Goal: Information Seeking & Learning: Learn about a topic

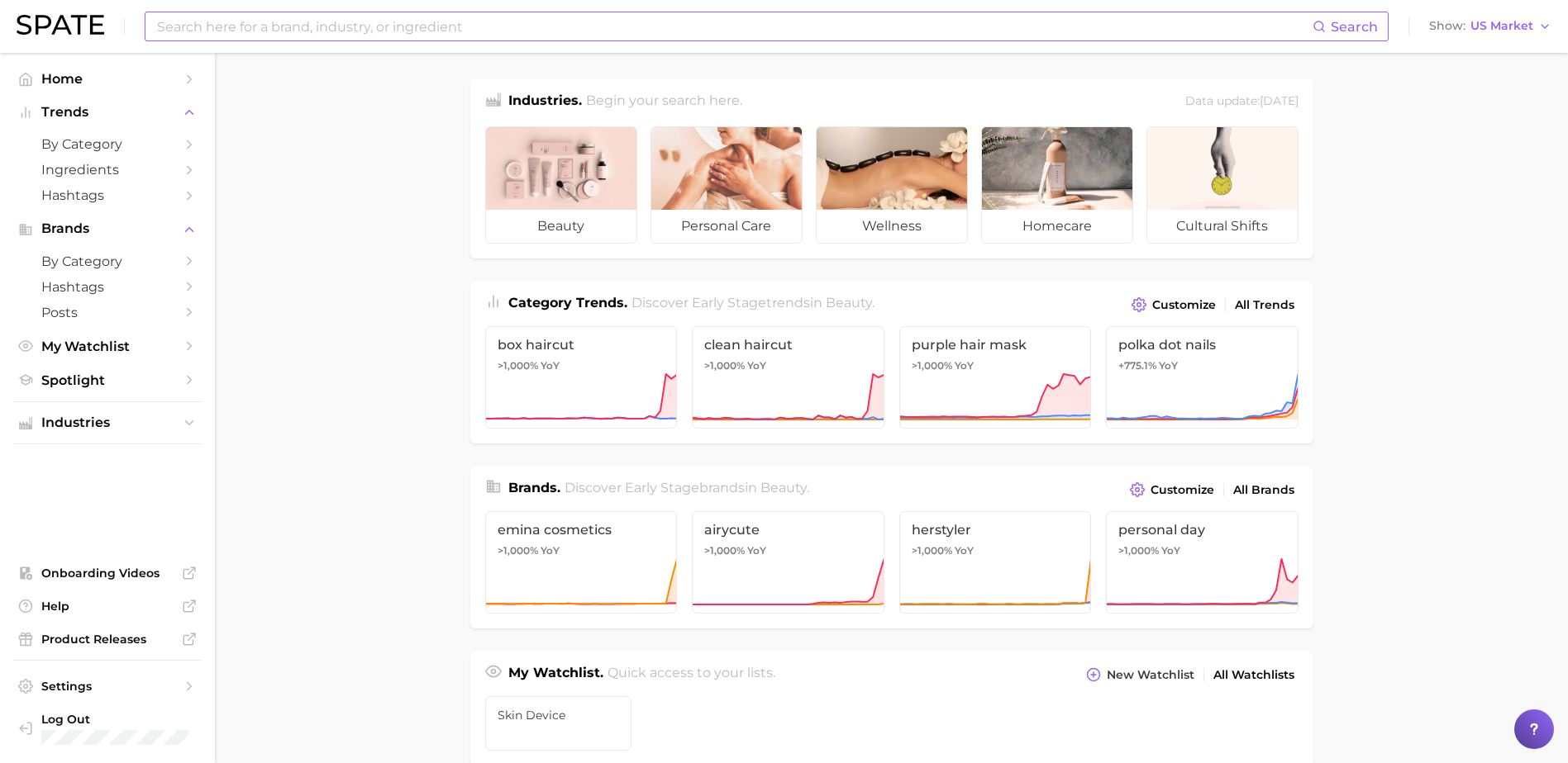
click at [645, 22] on input at bounding box center [733, 26] width 1157 height 28
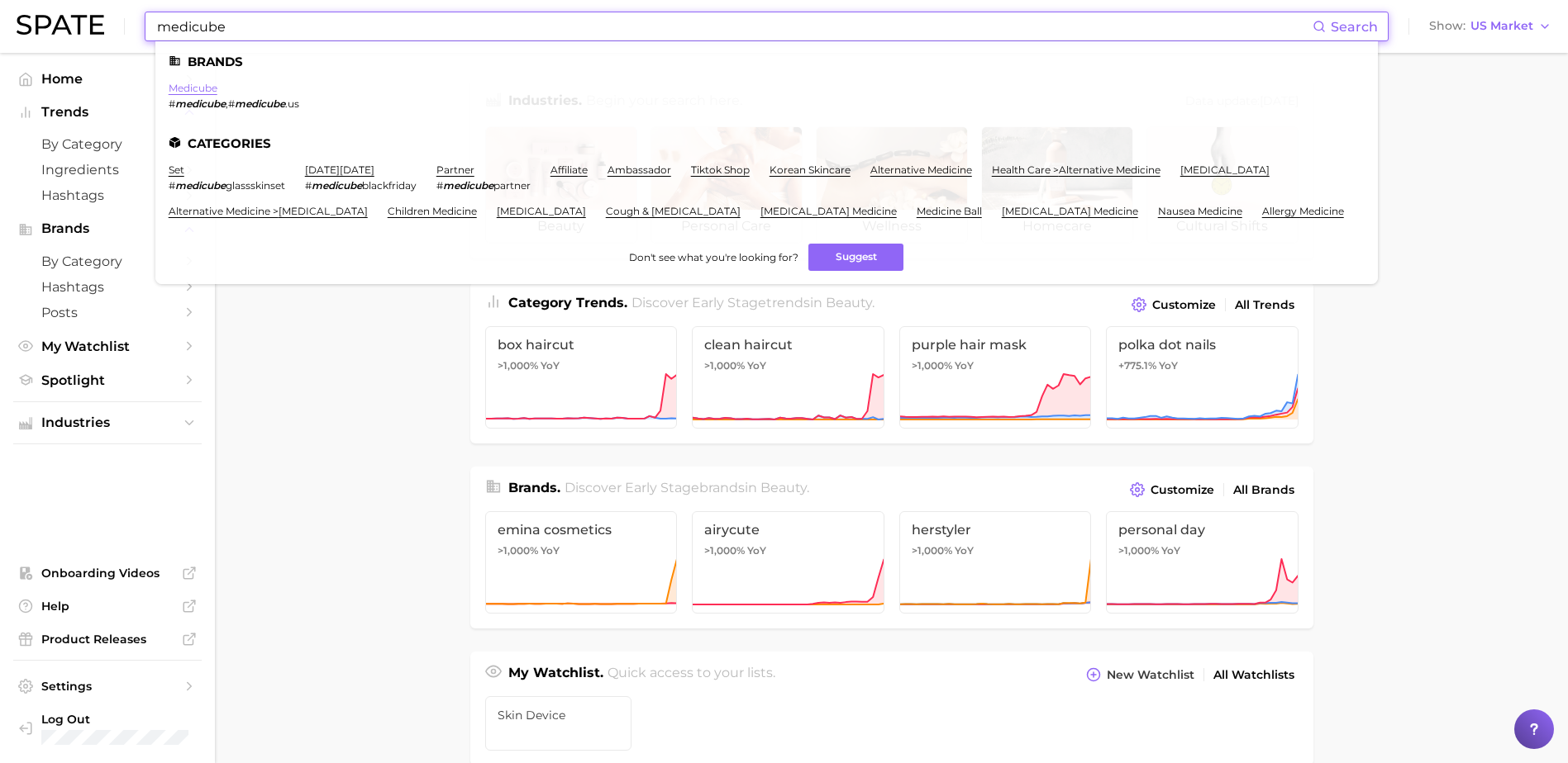
type input "medicube"
click at [176, 89] on link "medicube" at bounding box center [193, 88] width 49 height 13
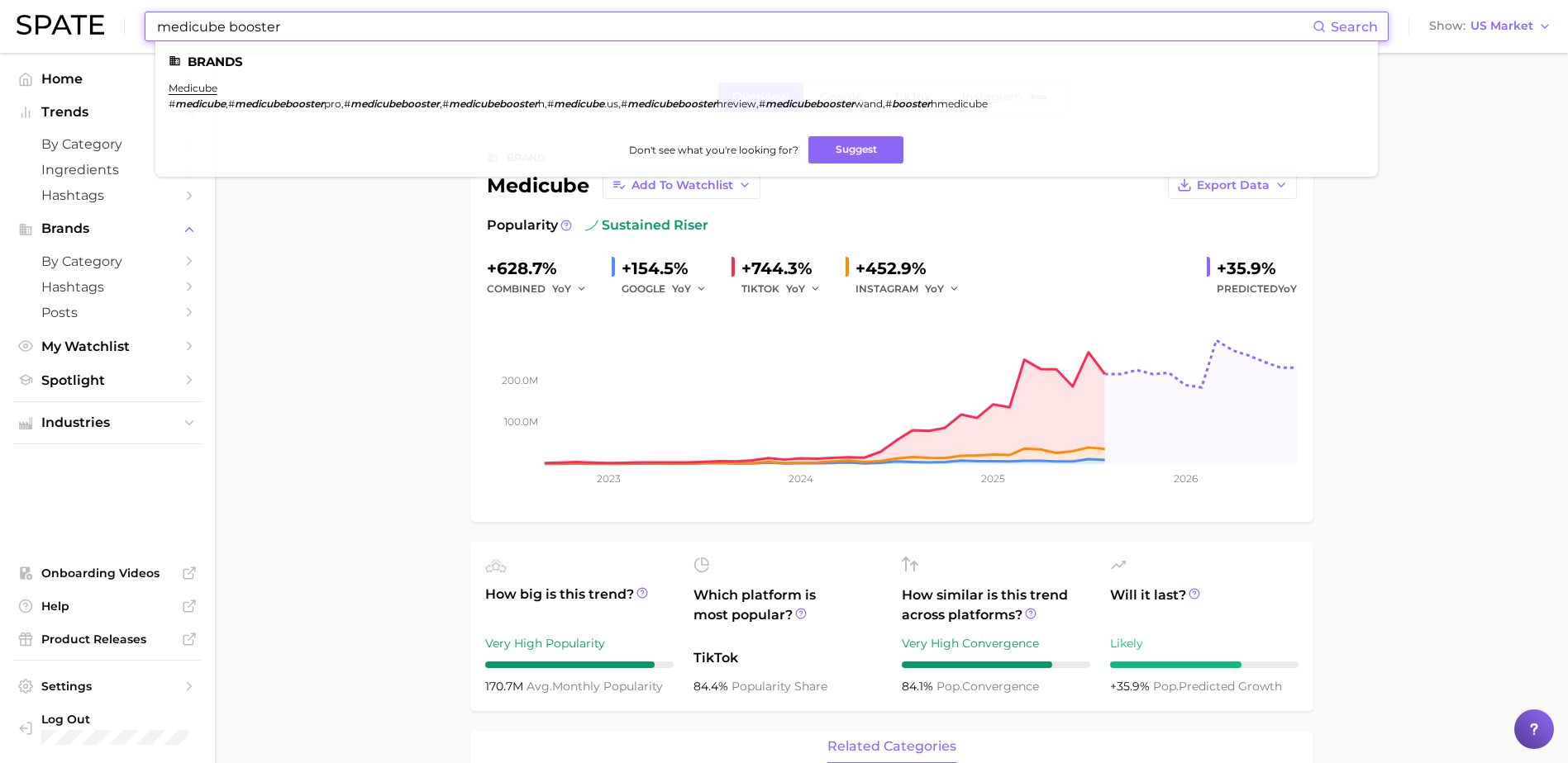
drag, startPoint x: 378, startPoint y: 37, endPoint x: 103, endPoint y: 37, distance: 275.0
click at [103, 37] on div "medicube booster Search Brands medicube # medicube , # medicubebooster pro , # …" at bounding box center [784, 26] width 1535 height 53
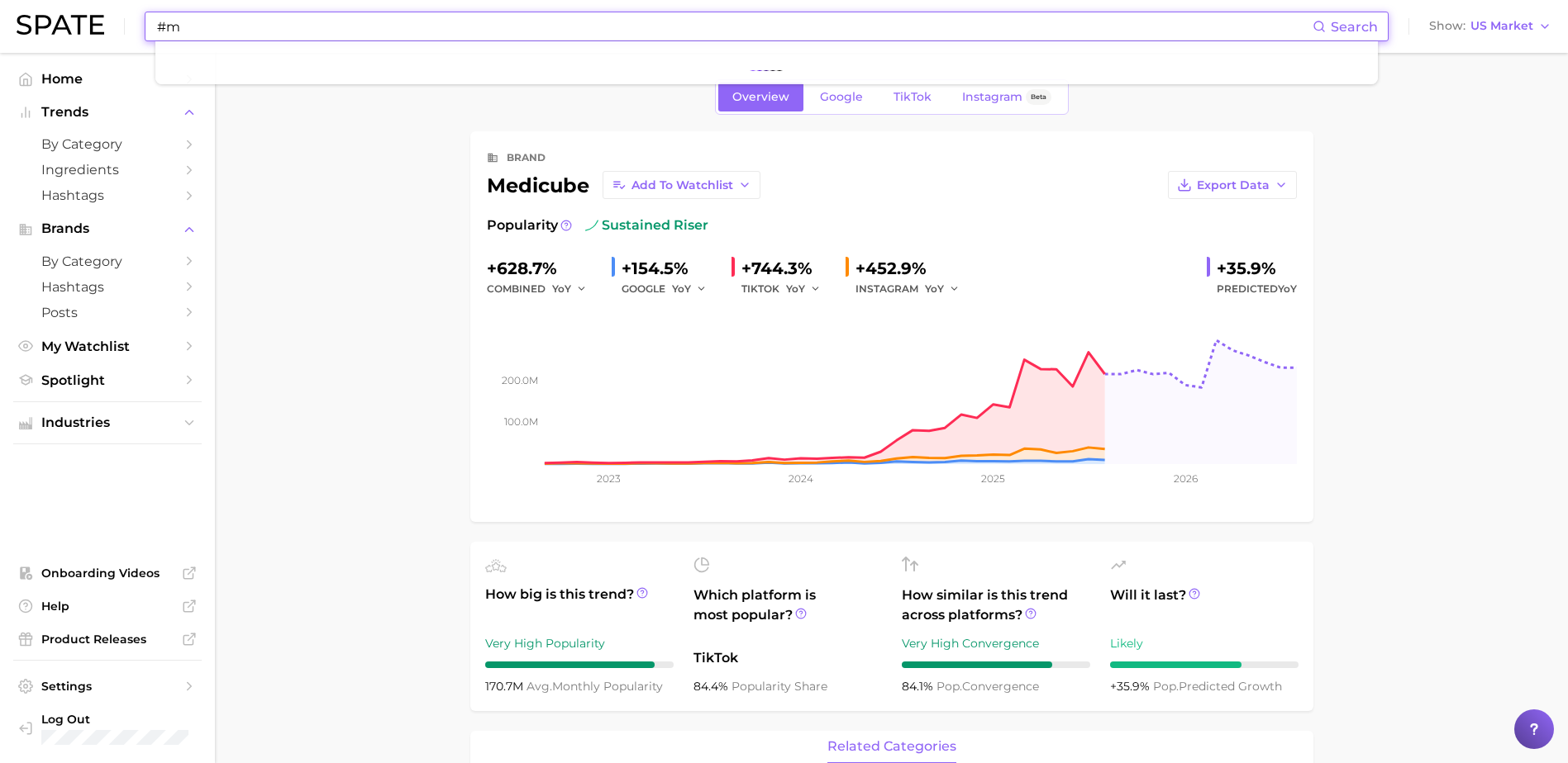
type input "#"
drag, startPoint x: 256, startPoint y: 29, endPoint x: 87, endPoint y: 78, distance: 176.0
click at [65, 29] on div "medicube Search Show US Market" at bounding box center [784, 26] width 1535 height 53
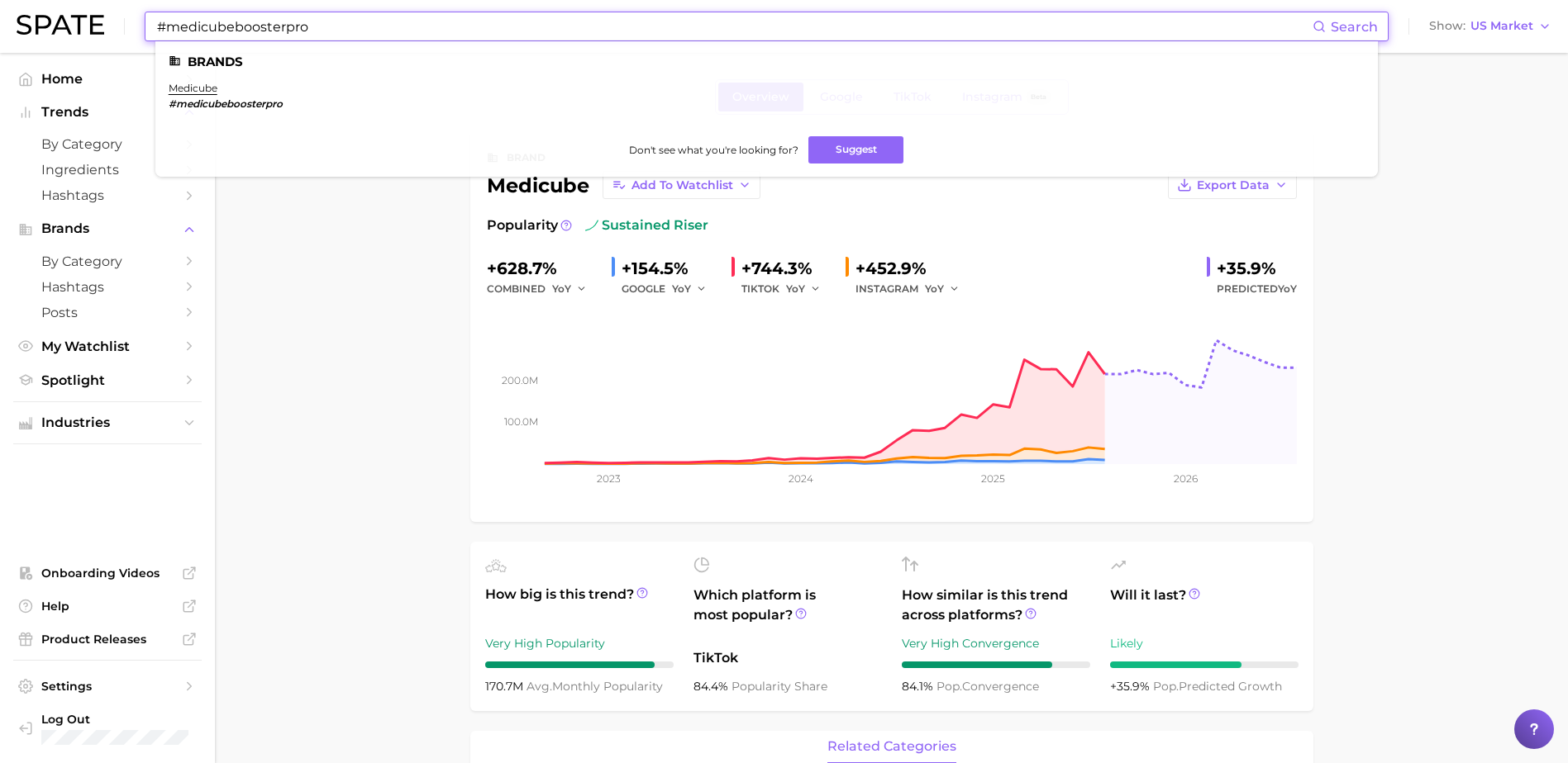
click at [289, 100] on ul "medicube #medicubeboosterpro" at bounding box center [766, 102] width 1196 height 41
click at [271, 101] on em "#medicubeboosterpro" at bounding box center [226, 103] width 114 height 13
click at [195, 92] on link "medicube" at bounding box center [193, 88] width 49 height 13
click at [319, 24] on input "#medicubeboosterpro" at bounding box center [733, 26] width 1157 height 28
click at [324, 24] on input "#medicubeboosterpro" at bounding box center [733, 26] width 1157 height 28
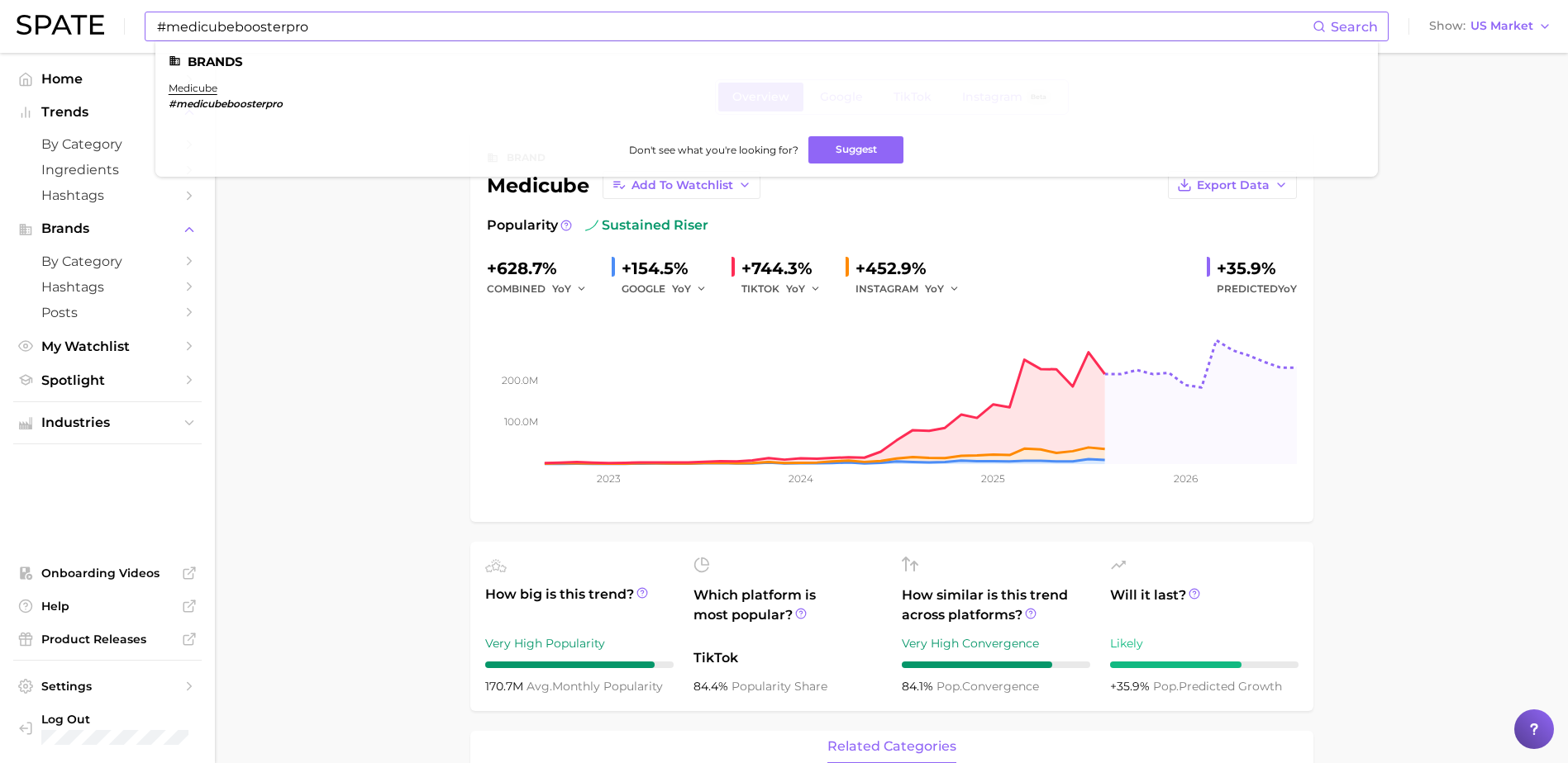
click at [1332, 25] on span "Search" at bounding box center [1344, 26] width 65 height 28
click at [356, 31] on input "#medicubeboosterpro" at bounding box center [733, 26] width 1157 height 28
drag, startPoint x: 356, startPoint y: 31, endPoint x: -3, endPoint y: 12, distance: 359.5
click at [0, 12] on html "#medicubeboosterpro Search Brands medicube #medicubeboosterpro Don't see what y…" at bounding box center [784, 382] width 1568 height 763
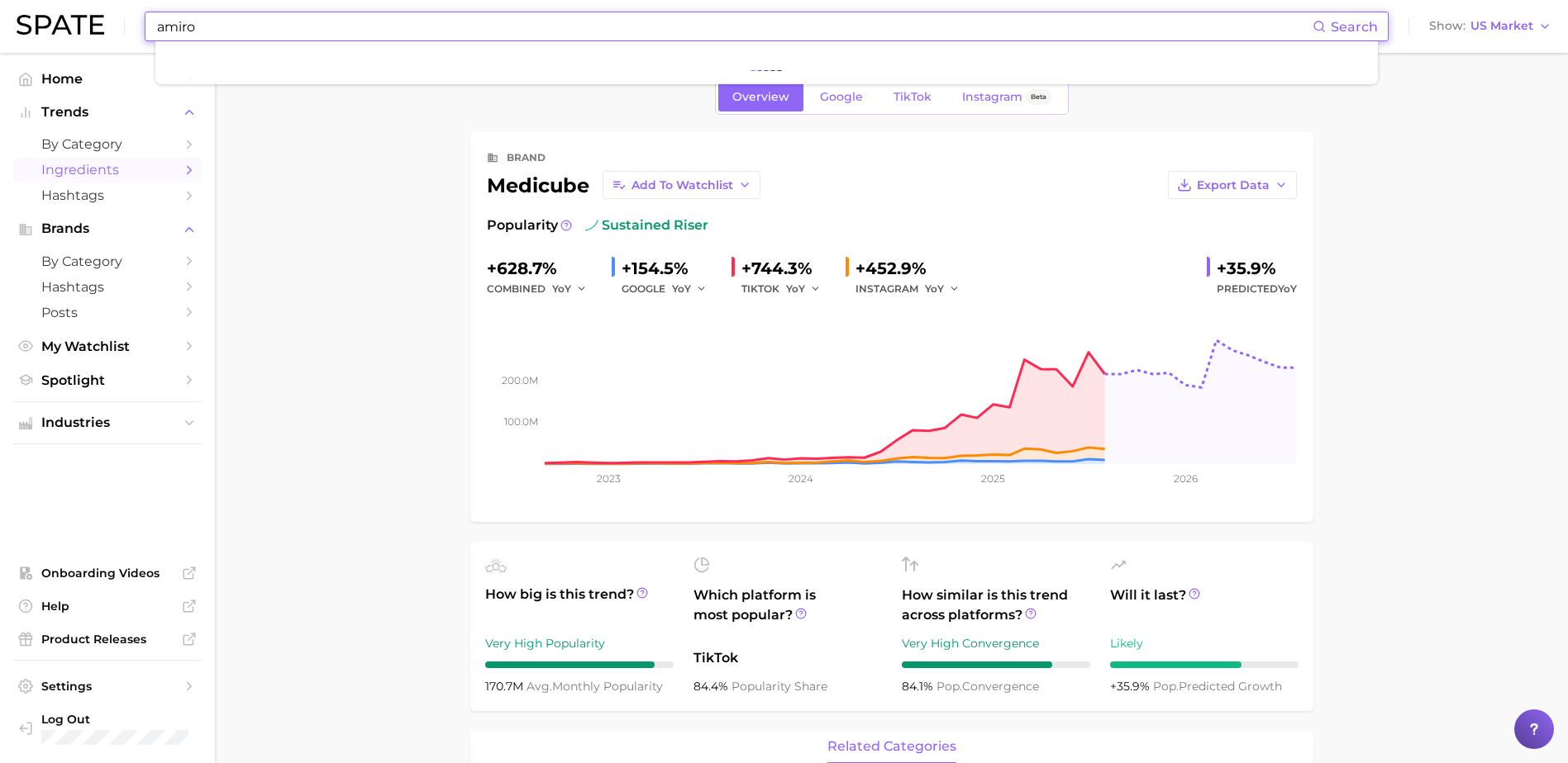
type input "amiro"
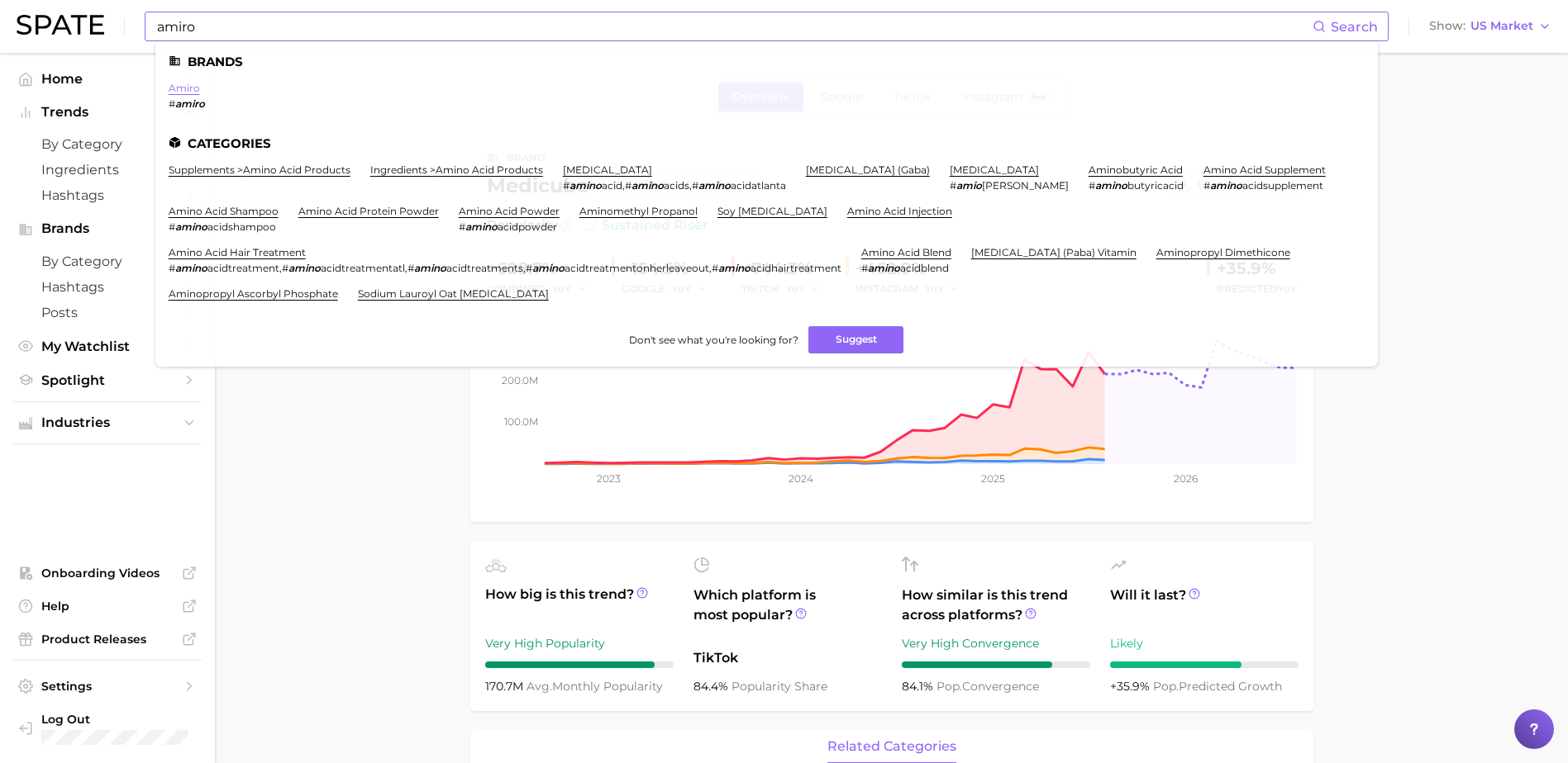
click at [178, 88] on link "amiro" at bounding box center [185, 88] width 31 height 13
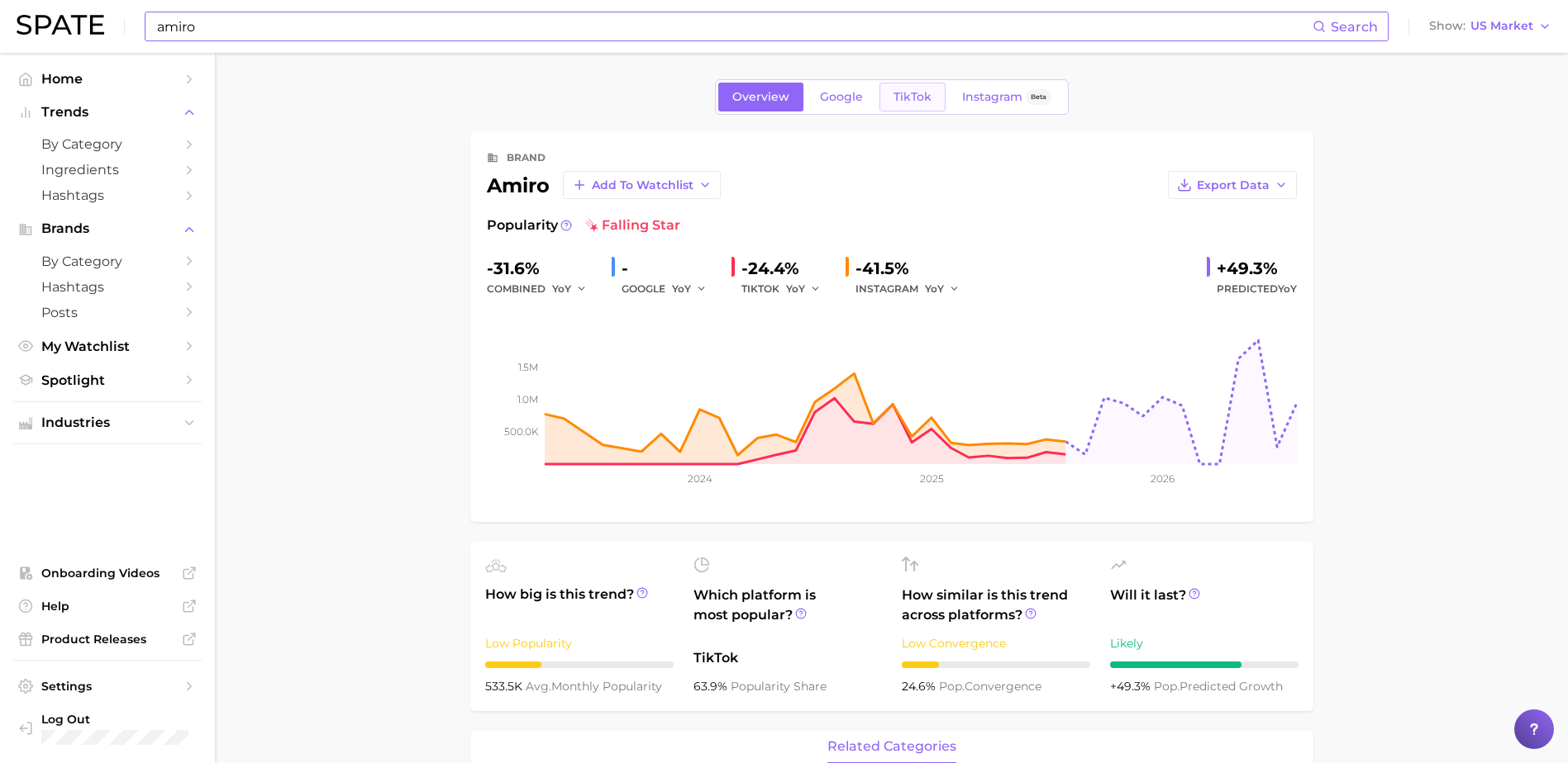
click at [909, 98] on span "TikTok" at bounding box center [912, 97] width 38 height 14
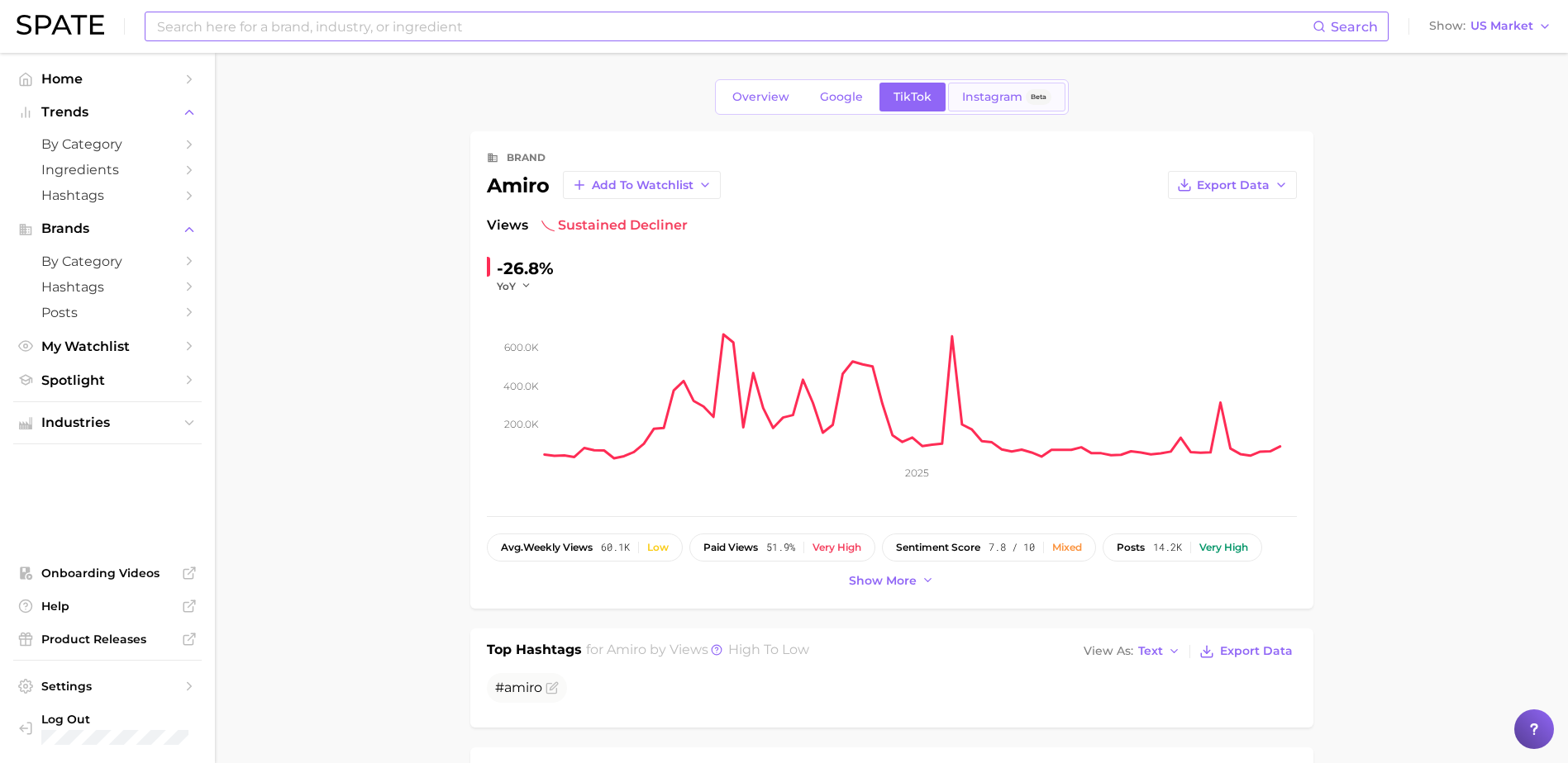
click at [988, 94] on span "Instagram" at bounding box center [992, 97] width 61 height 14
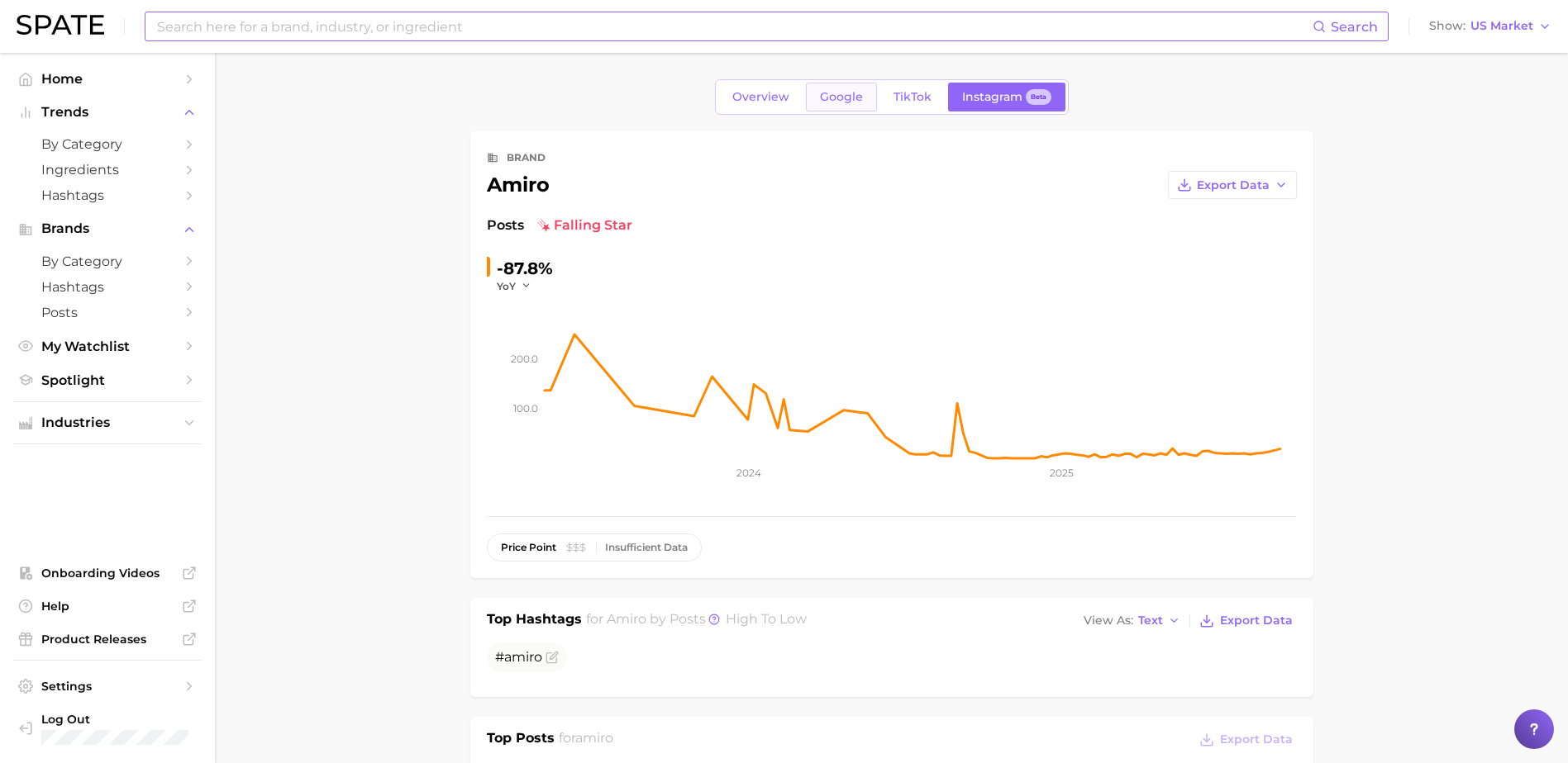
click at [842, 98] on span "Google" at bounding box center [842, 97] width 43 height 14
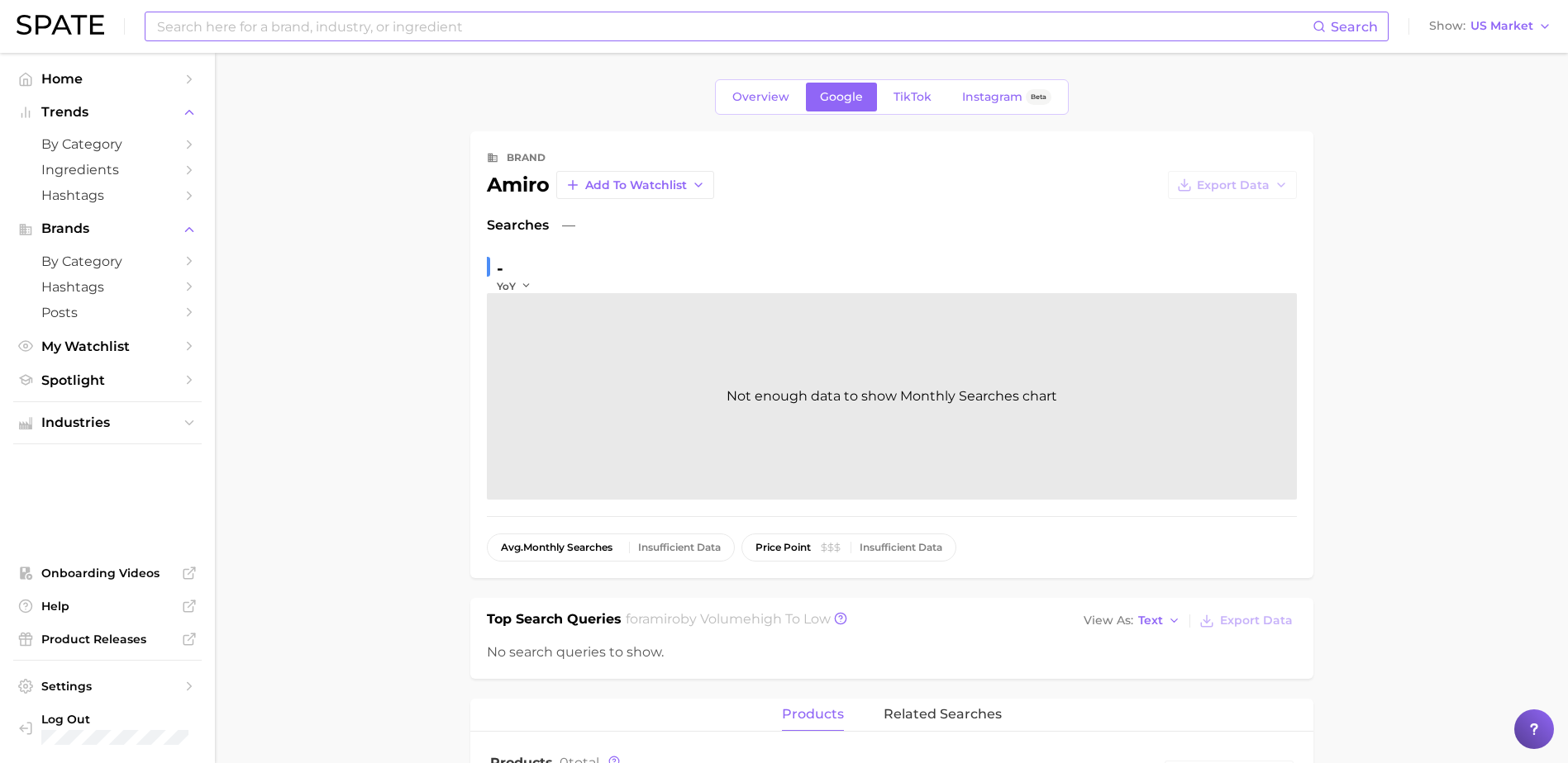
click at [392, 35] on input at bounding box center [733, 26] width 1157 height 28
drag, startPoint x: 392, startPoint y: 35, endPoint x: -3, endPoint y: 24, distance: 395.2
click at [0, 24] on html "medicube Search Show US Market Home Trends by Category Ingredients Hashtags Bra…" at bounding box center [784, 382] width 1568 height 763
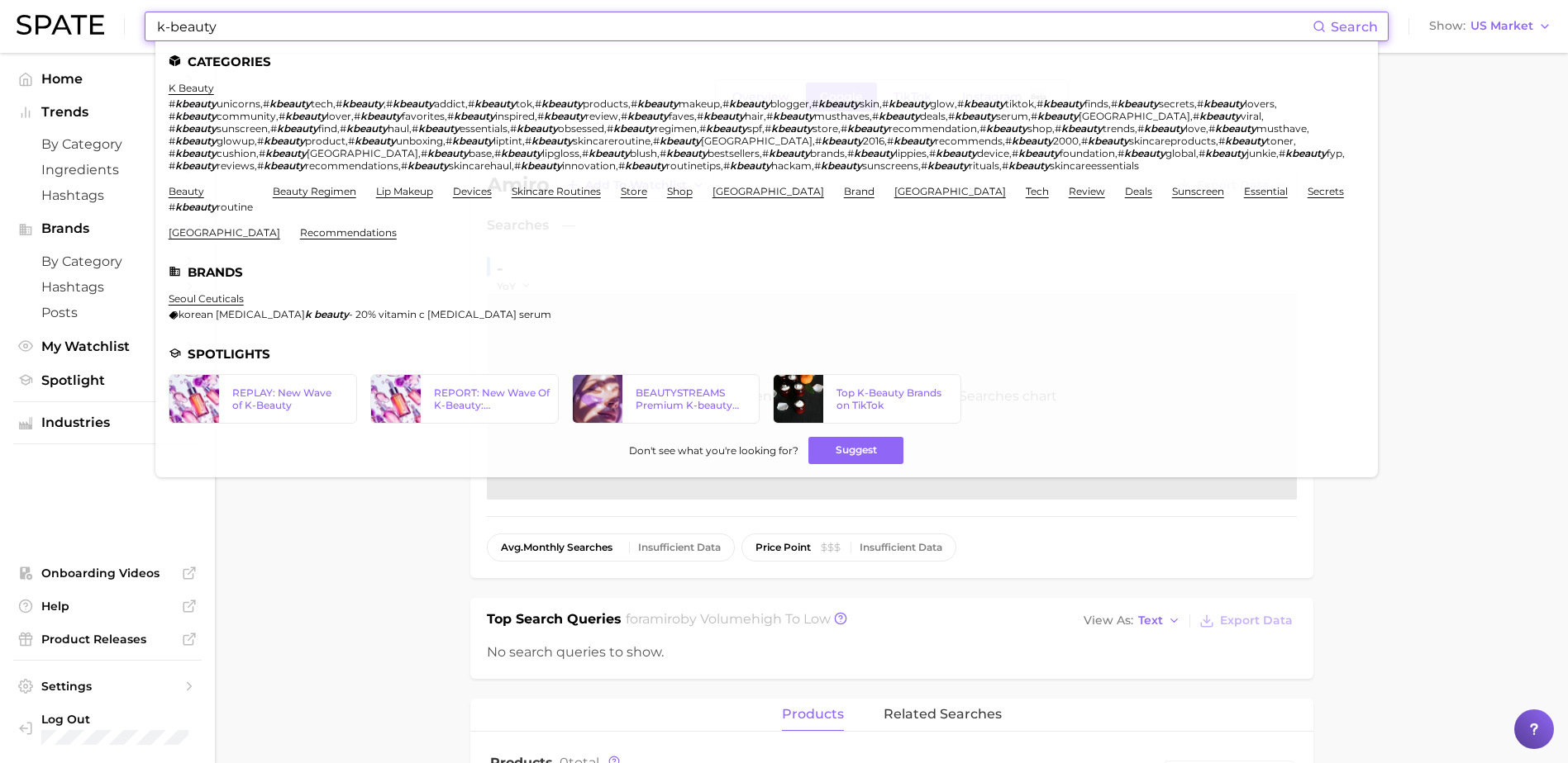
click at [284, 29] on input "k-beauty" at bounding box center [733, 26] width 1157 height 28
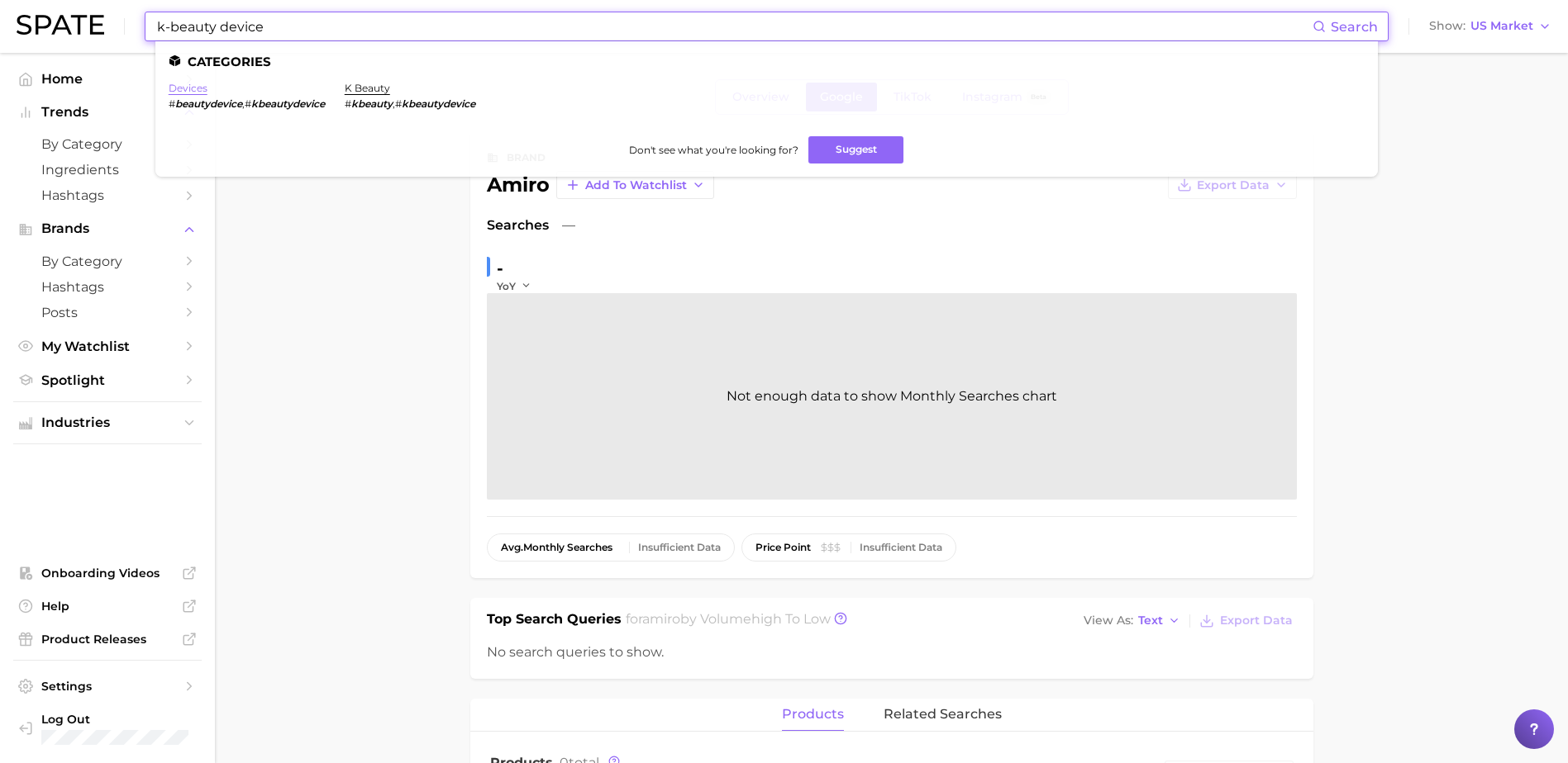
type input "k-beauty device"
click at [192, 91] on link "devices" at bounding box center [188, 88] width 39 height 13
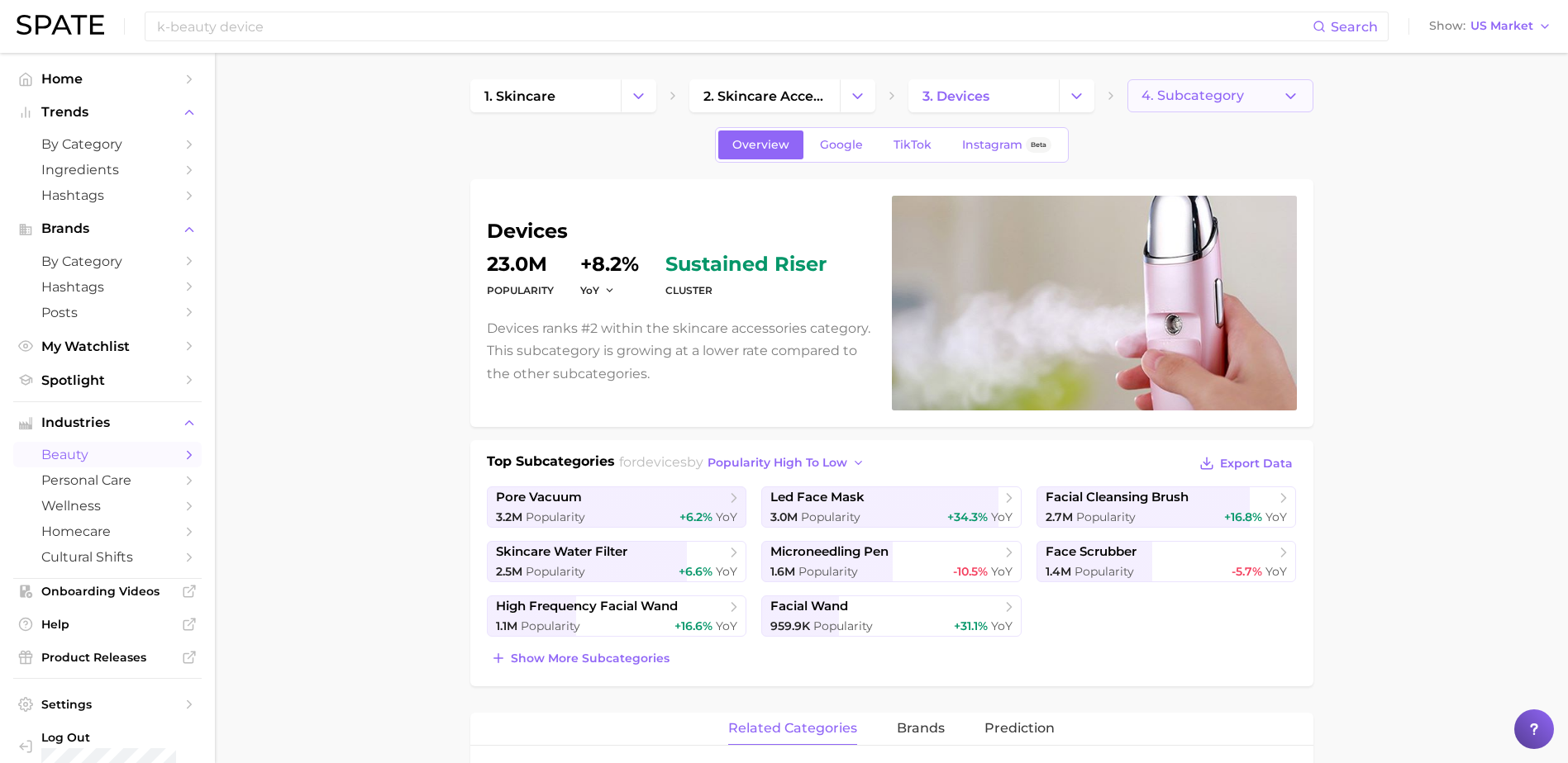
click at [1285, 100] on icon "button" at bounding box center [1291, 97] width 18 height 18
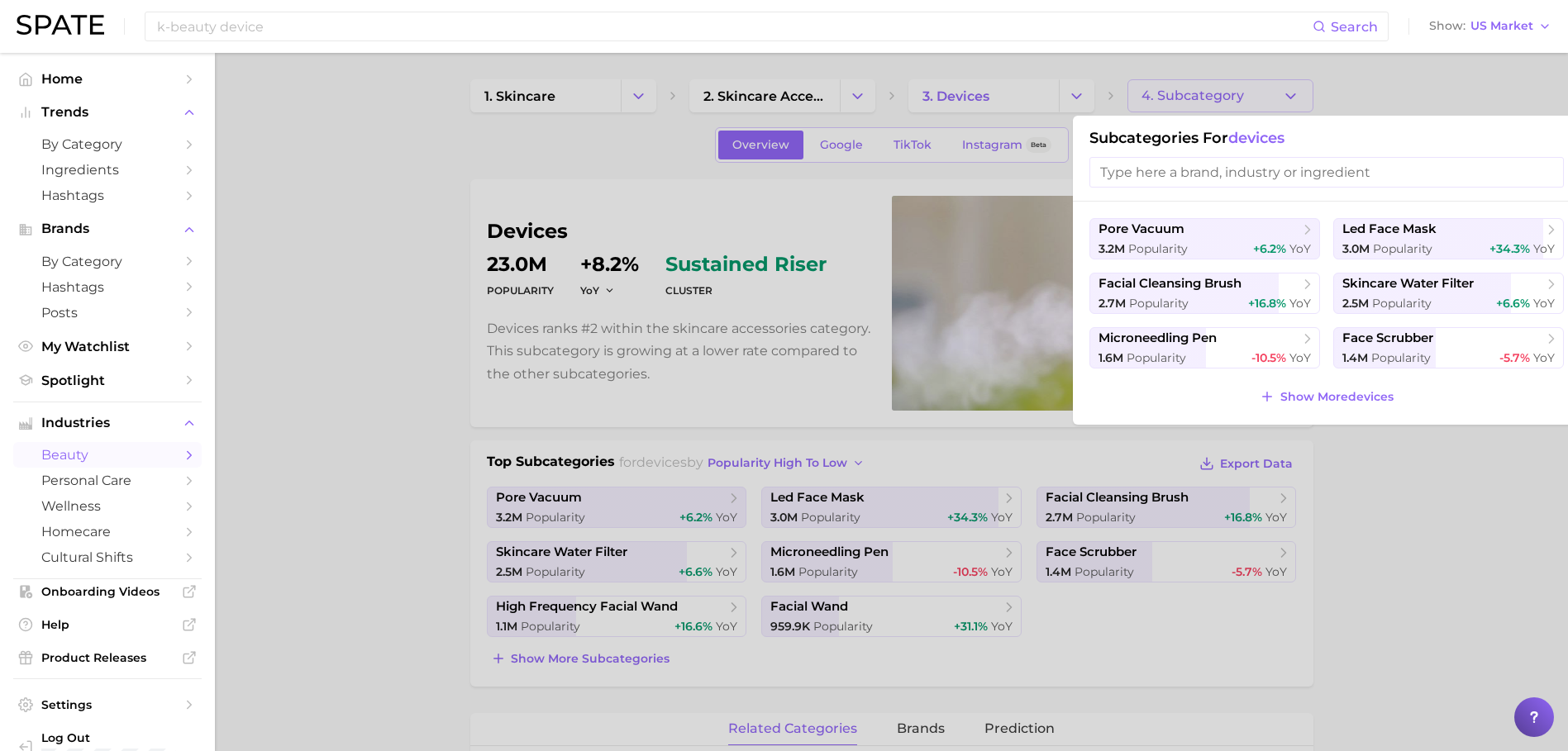
click at [1224, 172] on input "search" at bounding box center [1326, 172] width 475 height 30
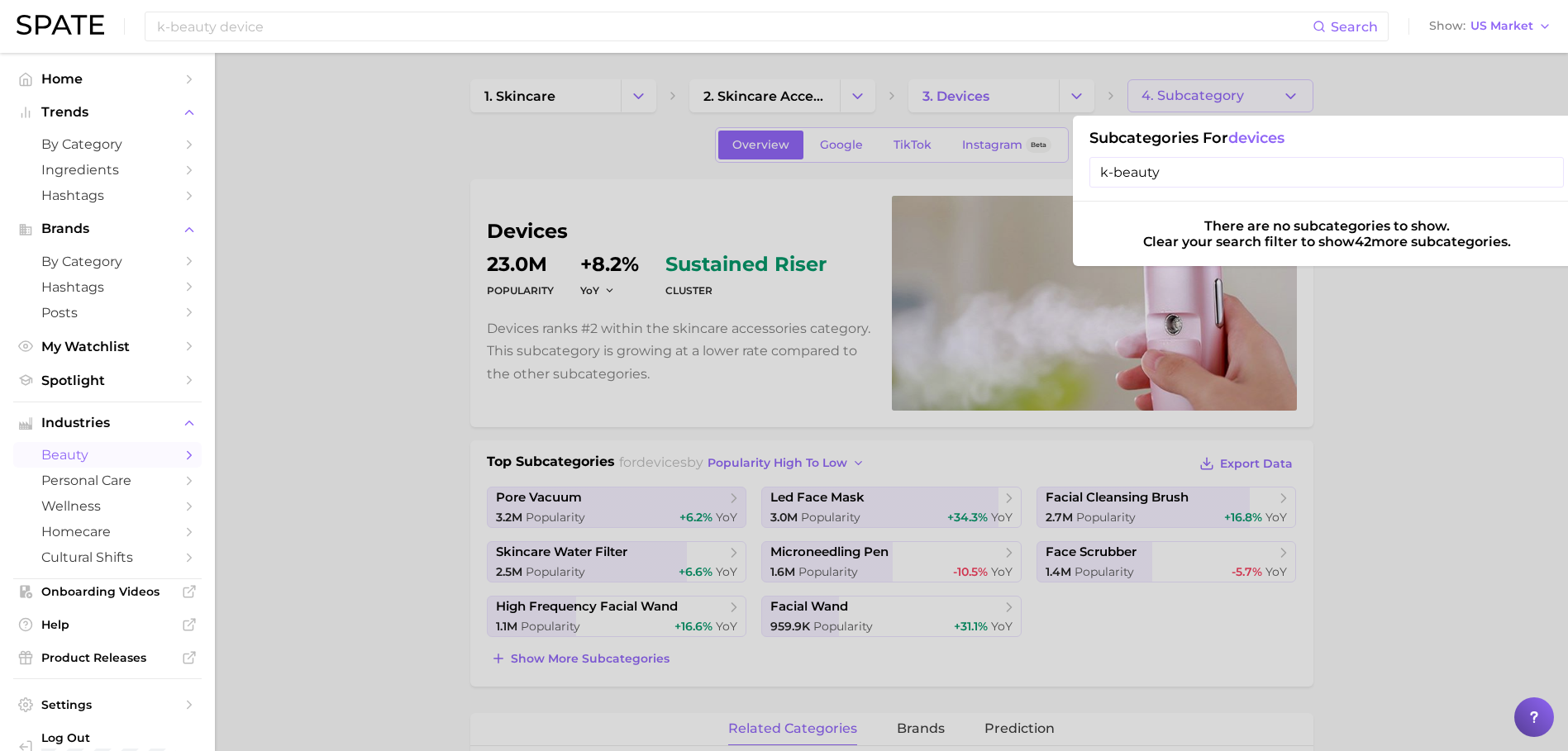
type input "k-beauty"
